Goal: Register for event/course

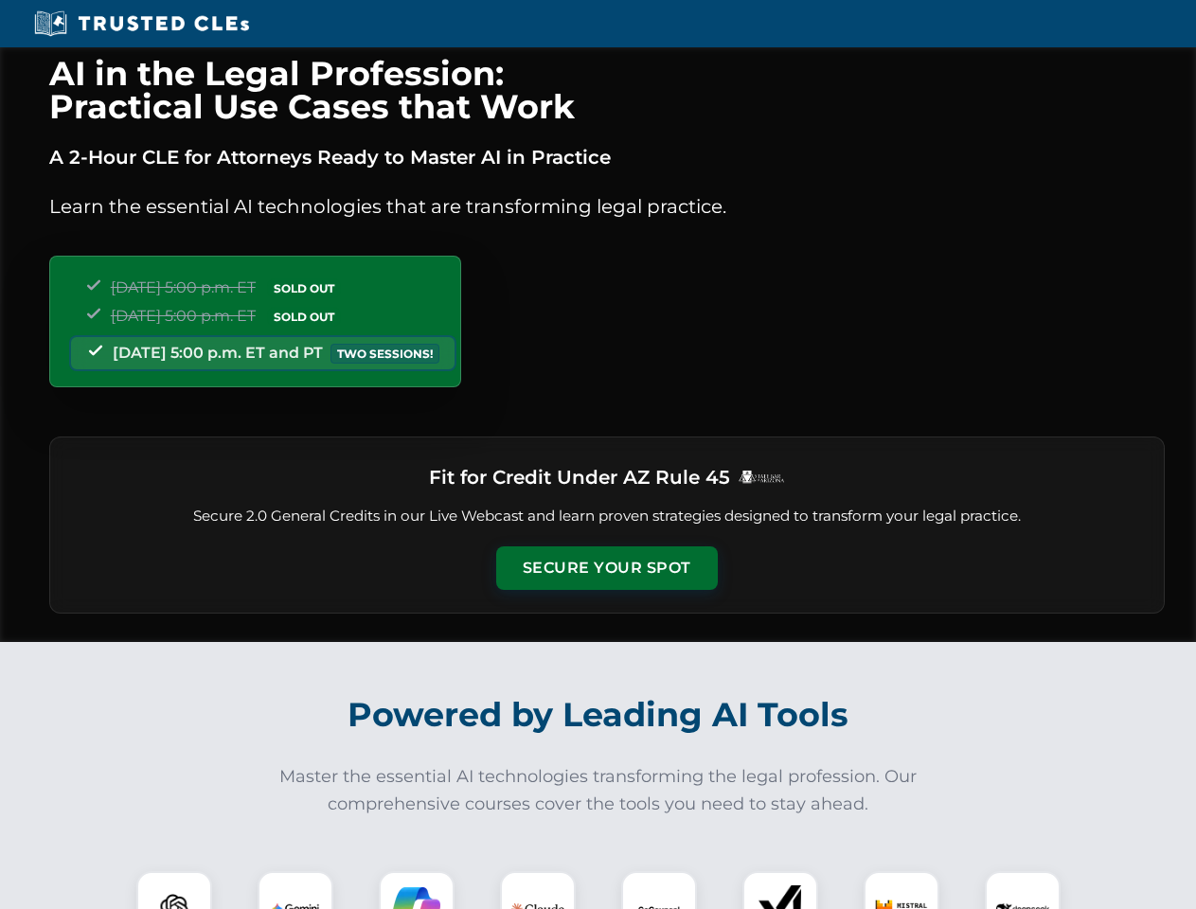
click at [606, 568] on button "Secure Your Spot" at bounding box center [607, 568] width 222 height 44
click at [174, 890] on img at bounding box center [174, 909] width 55 height 55
click at [295, 890] on img at bounding box center [295, 909] width 47 height 47
click at [417, 890] on img at bounding box center [416, 909] width 47 height 47
click at [538, 890] on img at bounding box center [537, 909] width 53 height 53
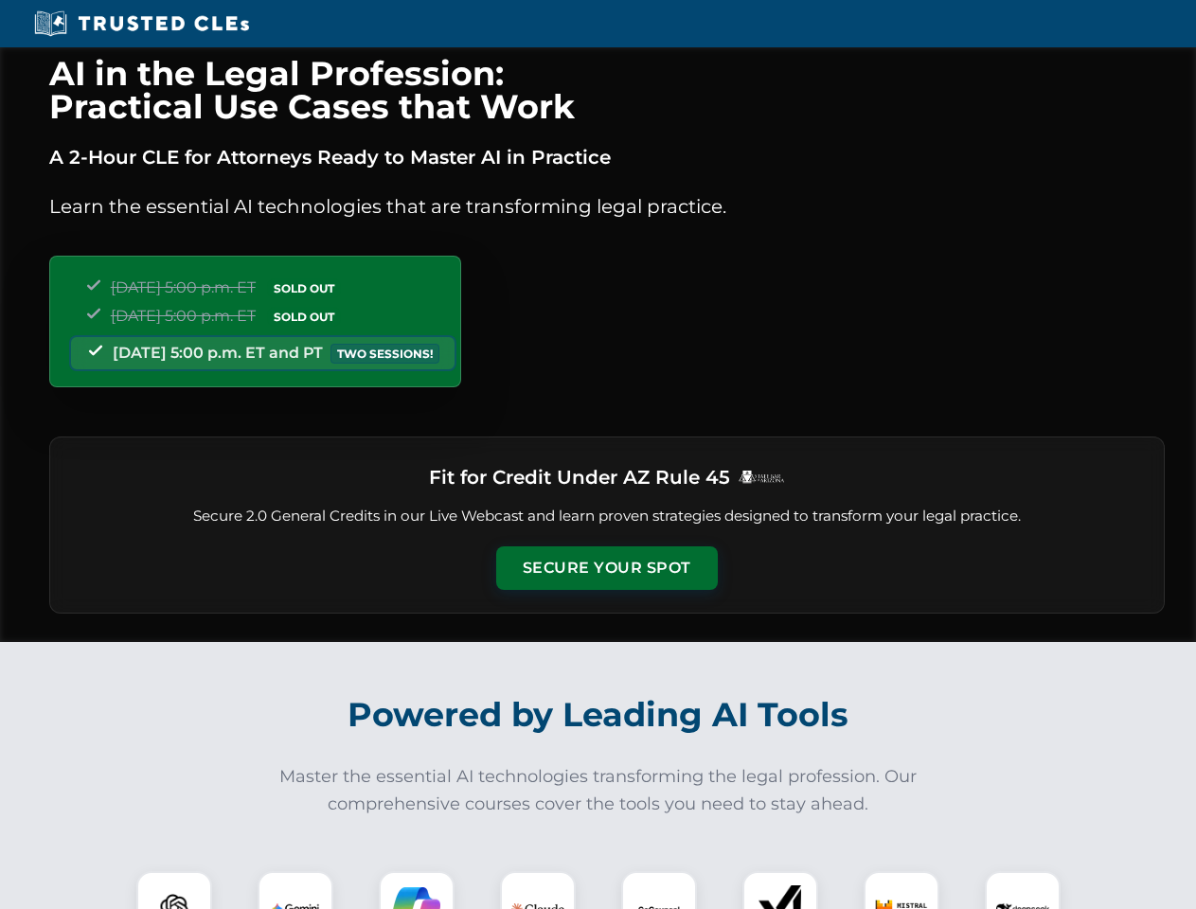
click at [659, 890] on img at bounding box center [658, 909] width 47 height 47
click at [780, 890] on img at bounding box center [780, 909] width 47 height 47
